Goal: Information Seeking & Learning: Learn about a topic

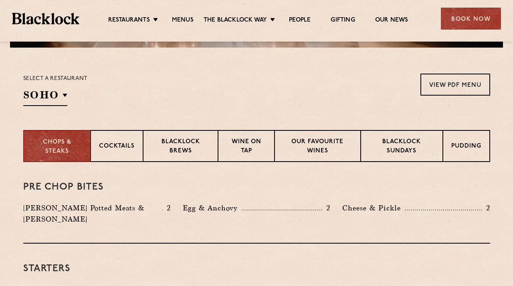
scroll to position [240, 0]
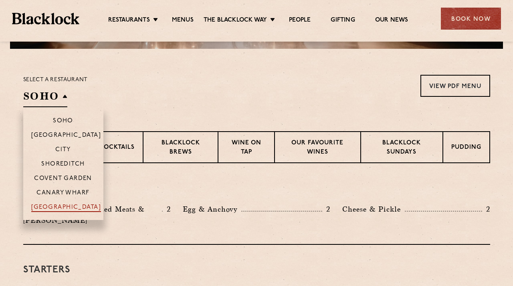
click at [68, 208] on p "[GEOGRAPHIC_DATA]" at bounding box center [66, 208] width 70 height 8
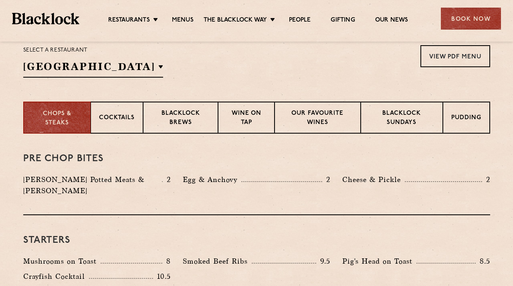
scroll to position [258, 0]
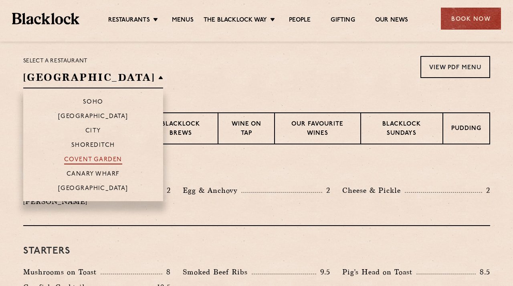
click at [80, 157] on p "Covent Garden" at bounding box center [93, 161] width 58 height 8
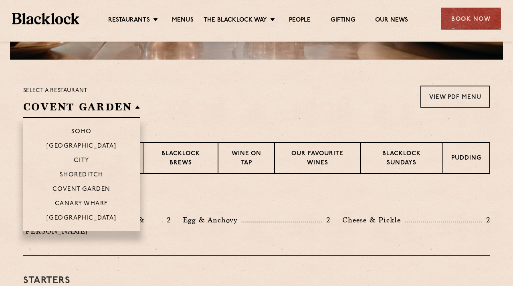
scroll to position [225, 0]
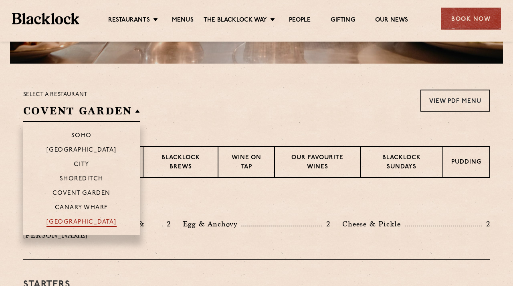
click at [92, 224] on p "[GEOGRAPHIC_DATA]" at bounding box center [81, 223] width 70 height 8
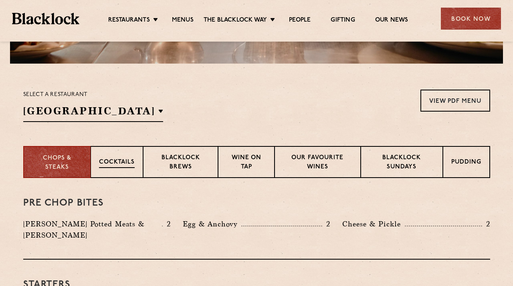
click at [126, 166] on p "Cocktails" at bounding box center [117, 163] width 36 height 10
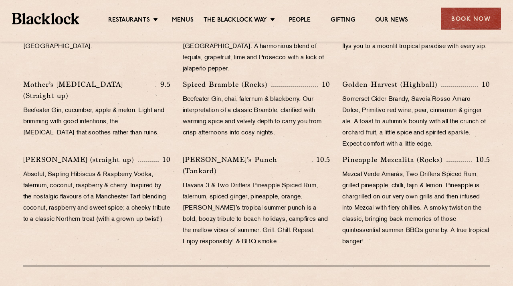
scroll to position [572, 0]
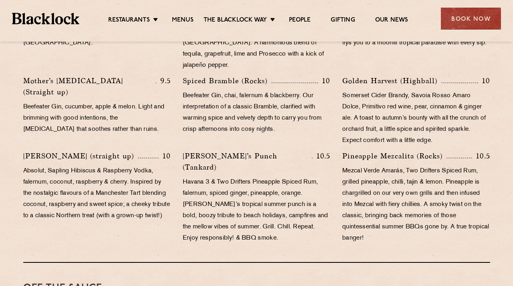
click at [89, 151] on p "[PERSON_NAME] (straight up)" at bounding box center [80, 156] width 115 height 11
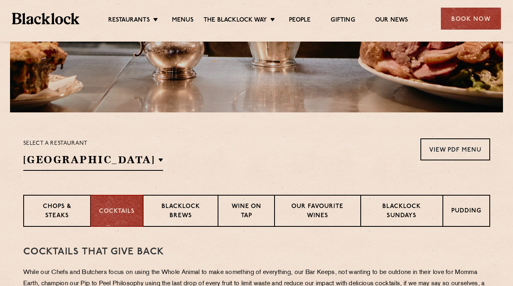
scroll to position [312, 0]
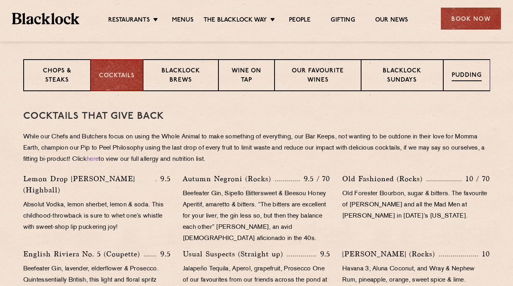
click at [454, 77] on p "Pudding" at bounding box center [467, 76] width 30 height 10
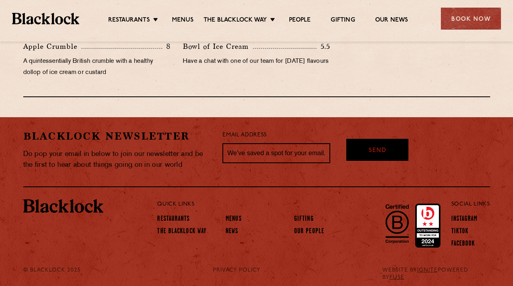
scroll to position [497, 0]
